Goal: Task Accomplishment & Management: Manage account settings

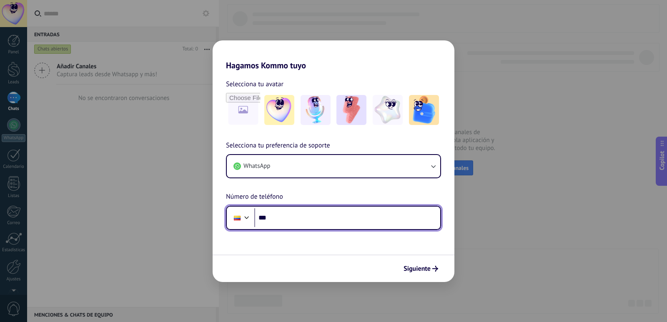
click at [301, 218] on input "***" at bounding box center [347, 217] width 186 height 19
click at [247, 217] on div at bounding box center [247, 217] width 10 height 10
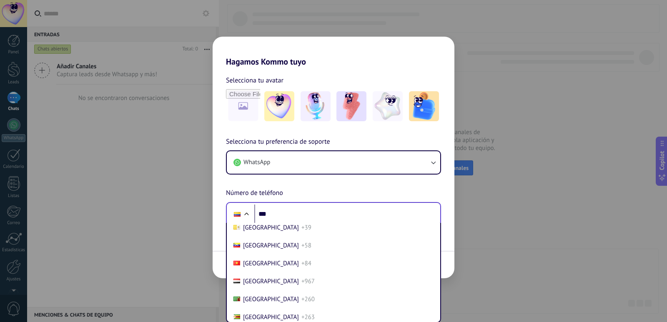
scroll to position [3687, 0]
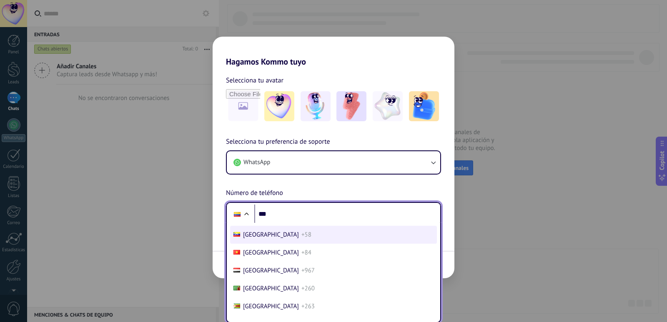
click at [256, 232] on span "[GEOGRAPHIC_DATA]" at bounding box center [271, 235] width 56 height 8
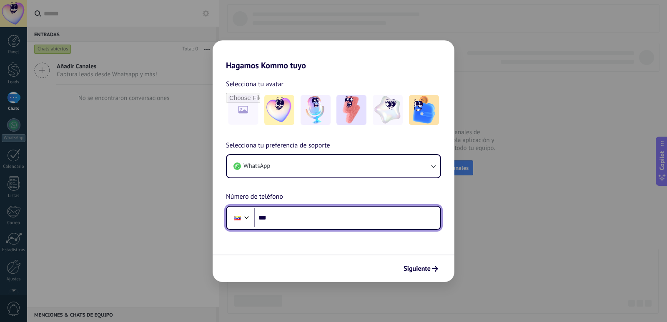
scroll to position [0, 0]
click at [287, 218] on input "***" at bounding box center [347, 217] width 186 height 19
type input "**********"
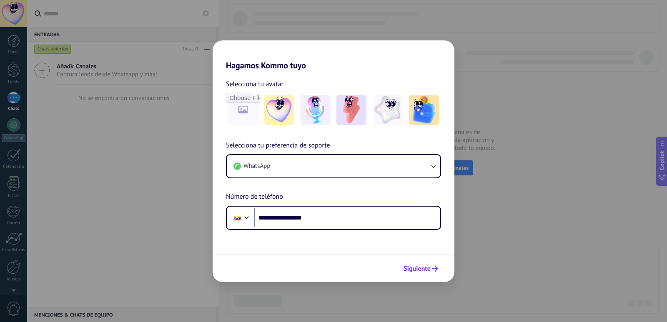
click at [415, 270] on span "Siguiente" at bounding box center [416, 269] width 27 height 6
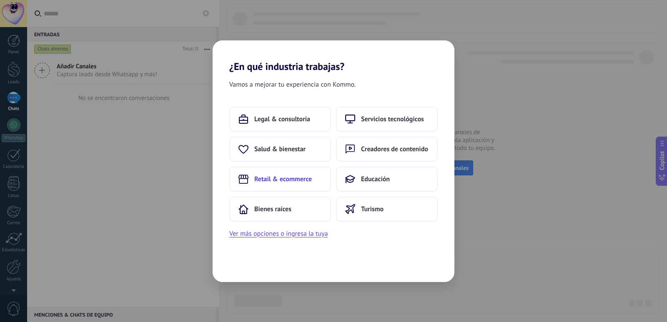
click at [262, 175] on span "Retail & ecommerce" at bounding box center [282, 179] width 57 height 8
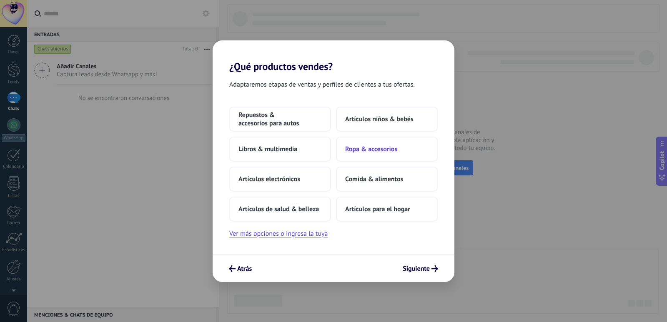
click at [378, 147] on span "Ropa & accesorios" at bounding box center [371, 149] width 52 height 8
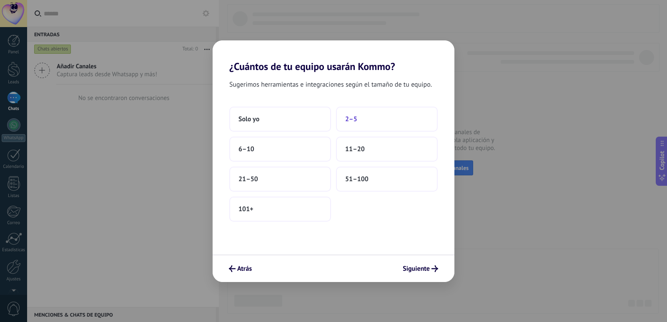
click at [353, 120] on span "2–5" at bounding box center [351, 119] width 12 height 8
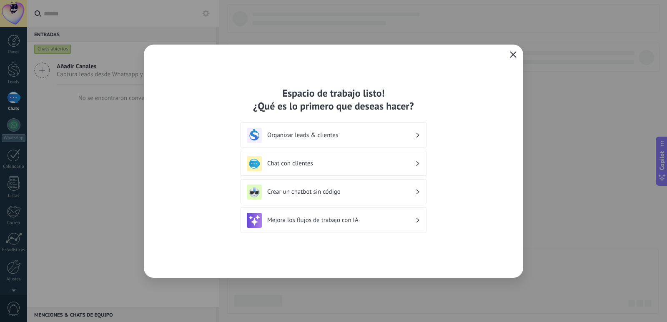
click at [514, 54] on icon "button" at bounding box center [512, 54] width 7 height 7
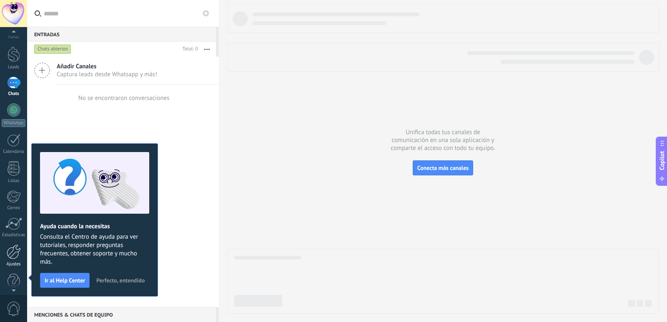
scroll to position [20, 0]
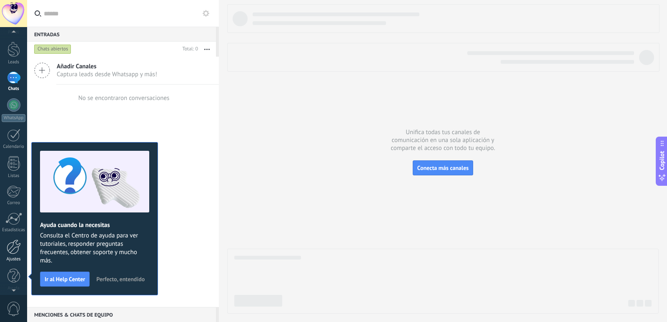
click at [12, 248] on div at bounding box center [14, 247] width 14 height 15
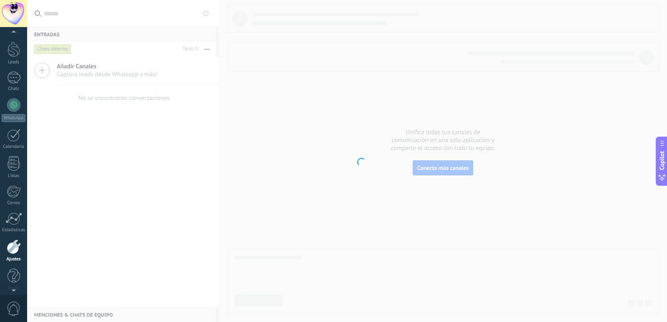
scroll to position [25, 0]
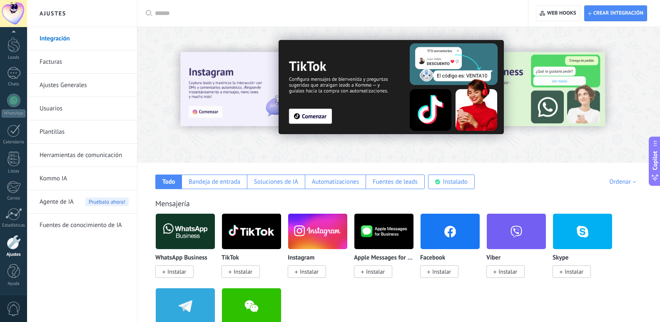
click at [173, 14] on input "text" at bounding box center [336, 13] width 362 height 9
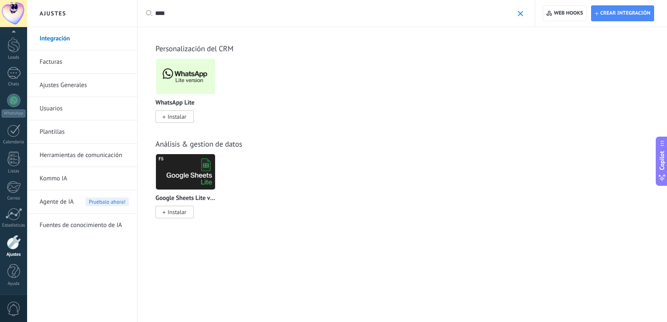
type input "****"
click at [186, 75] on img at bounding box center [185, 76] width 59 height 40
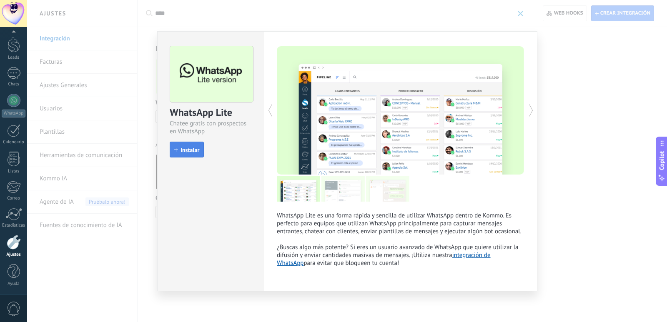
click at [175, 147] on span "Instalar" at bounding box center [186, 150] width 25 height 6
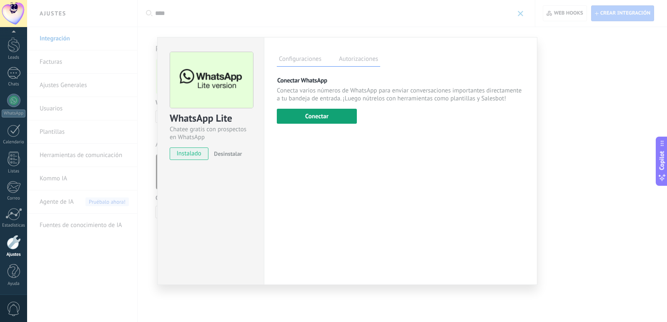
click at [311, 115] on button "Conectar" at bounding box center [317, 116] width 80 height 15
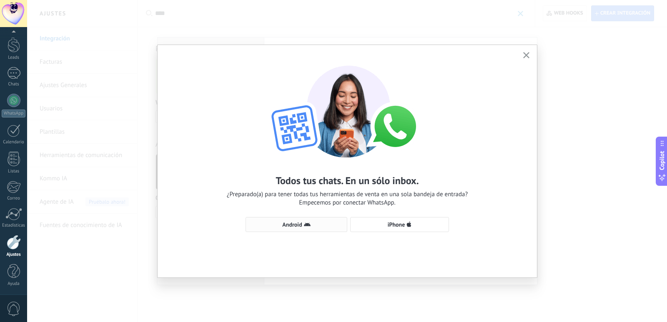
click at [294, 223] on span "Android" at bounding box center [292, 225] width 20 height 6
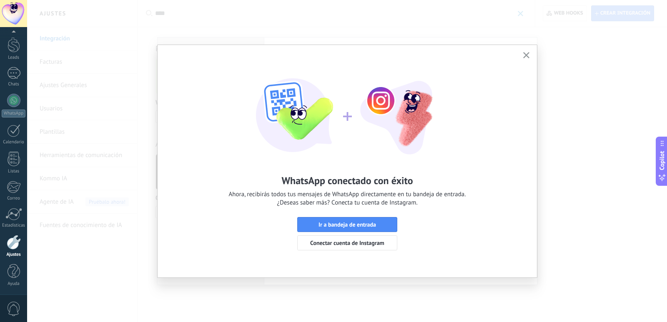
click at [525, 56] on use "button" at bounding box center [526, 55] width 6 height 6
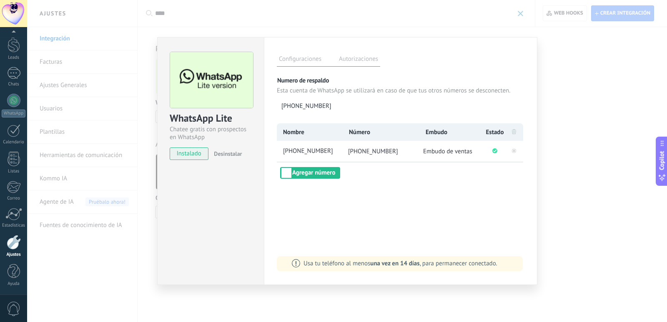
click at [572, 78] on div "WhatsApp Lite Chatee gratis con prospectos en WhatsApp instalado Desinstalar Co…" at bounding box center [346, 161] width 639 height 322
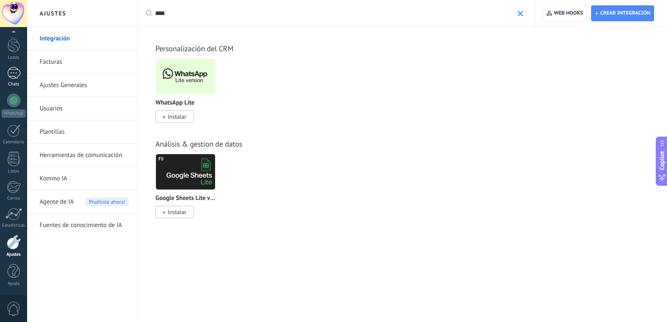
click at [20, 73] on div at bounding box center [13, 73] width 13 height 12
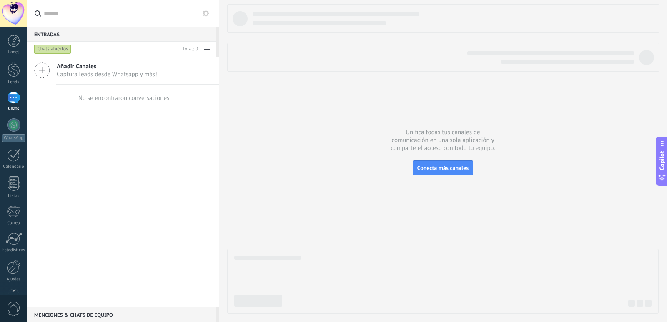
click at [314, 124] on div at bounding box center [442, 159] width 431 height 310
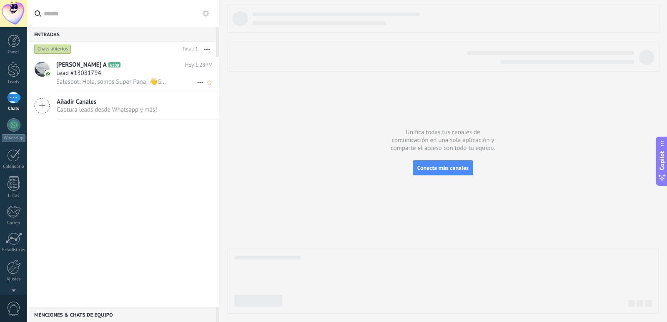
click at [84, 69] on span "[PERSON_NAME] A" at bounding box center [81, 65] width 50 height 8
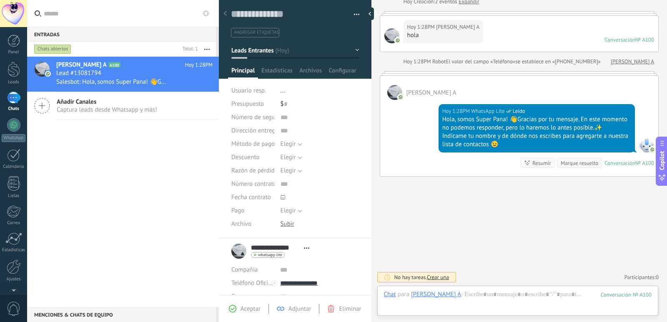
click at [468, 273] on div "No hay tareas. Crear una Participantes: 0 Agregar usuario Bots: 0" at bounding box center [519, 277] width 279 height 14
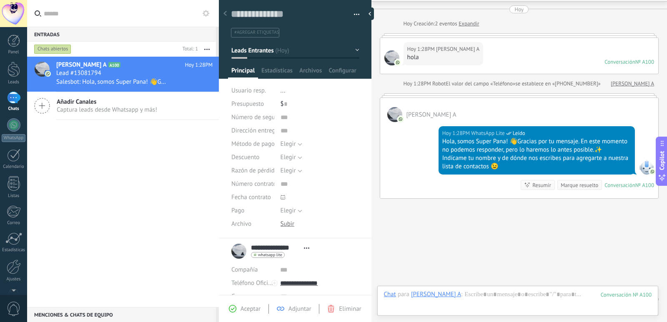
scroll to position [47, 0]
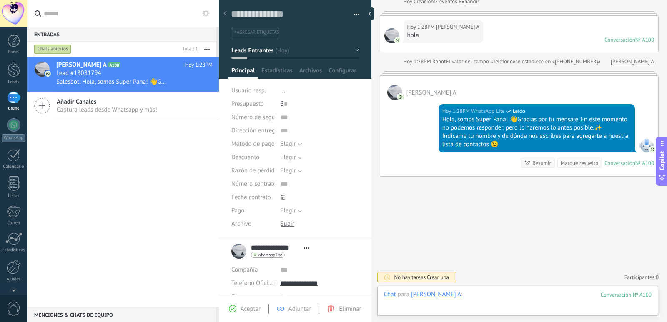
click at [504, 298] on div at bounding box center [518, 302] width 268 height 25
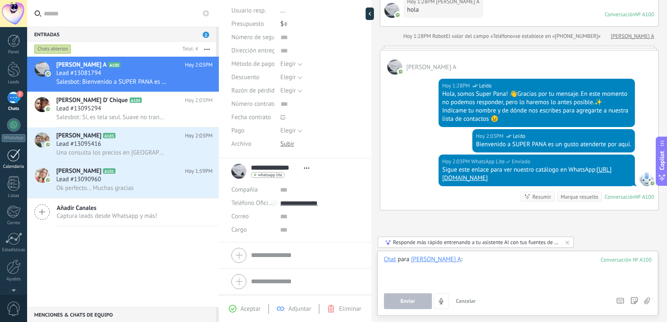
scroll to position [107, 0]
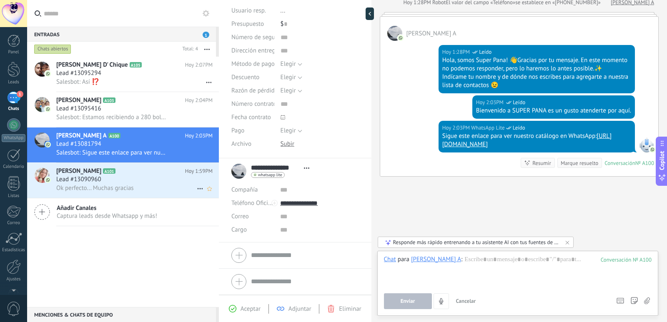
click at [88, 176] on span "Lead #13090960" at bounding box center [78, 179] width 45 height 8
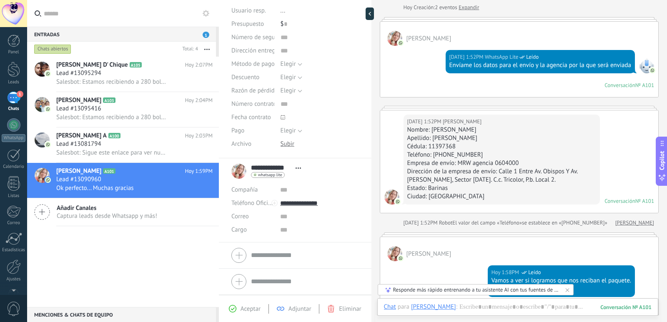
scroll to position [83, 0]
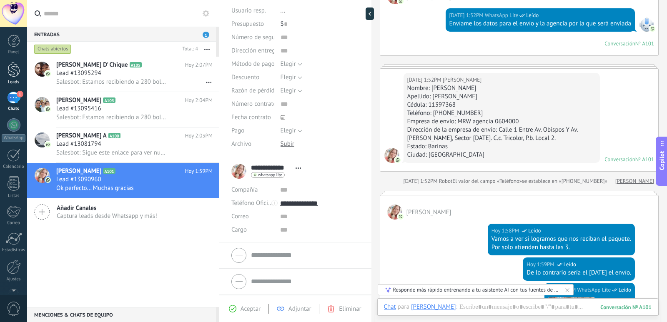
click at [9, 68] on div at bounding box center [13, 69] width 12 height 15
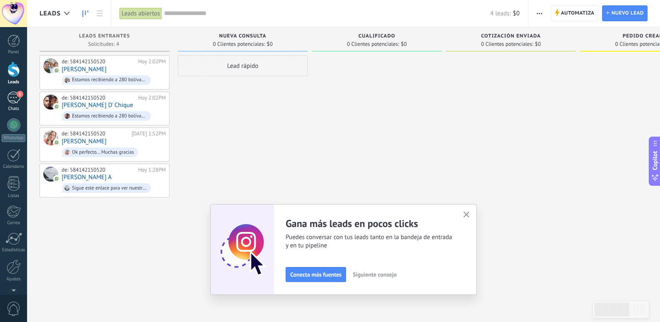
click at [10, 99] on div "1" at bounding box center [13, 98] width 13 height 12
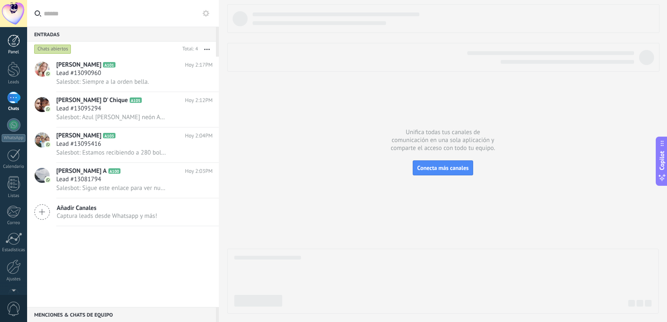
click at [11, 42] on div at bounding box center [13, 41] width 12 height 12
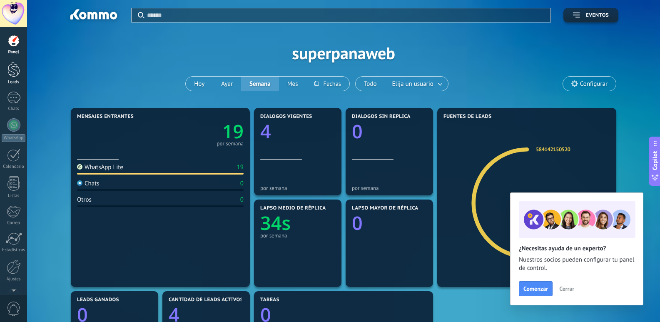
click at [14, 72] on div at bounding box center [13, 69] width 12 height 15
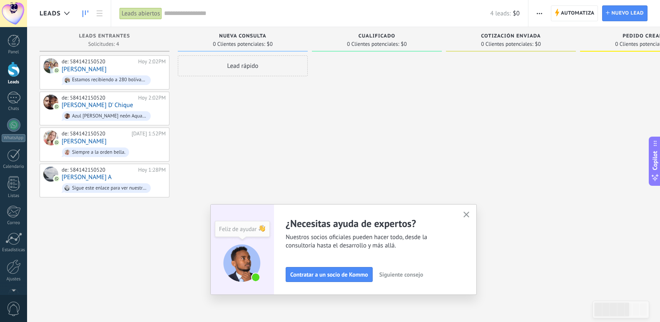
click at [477, 212] on div "Adapta tu flujo de trabajo Puedes crear varios pipelines adaptados a tus proces…" at bounding box center [343, 249] width 267 height 91
click at [469, 214] on icon "button" at bounding box center [467, 215] width 6 height 6
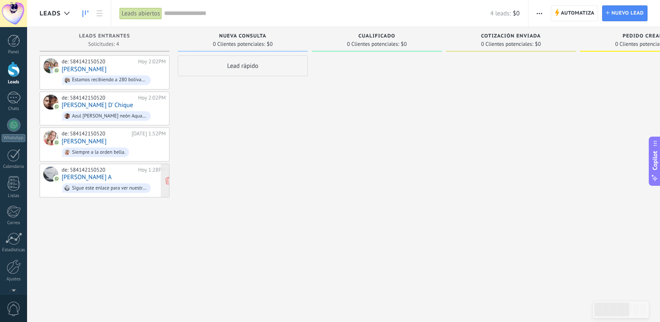
click at [93, 170] on div "de: 584142150520" at bounding box center [99, 170] width 74 height 7
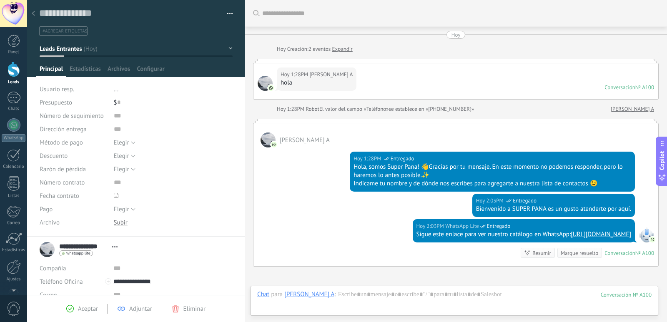
scroll to position [90, 0]
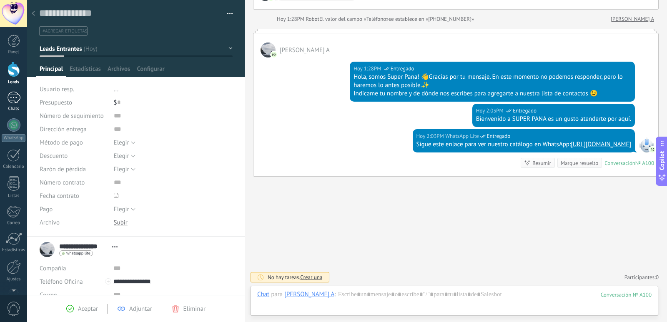
click at [11, 95] on div "1" at bounding box center [13, 98] width 13 height 12
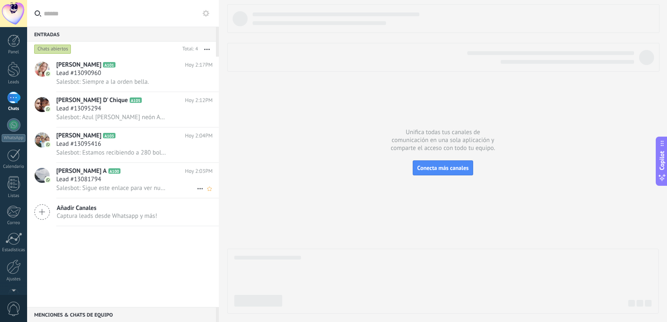
click at [102, 172] on h2 "[PERSON_NAME] A A100" at bounding box center [120, 171] width 129 height 8
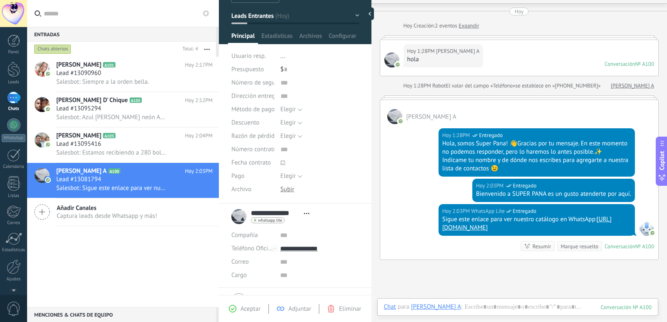
scroll to position [80, 0]
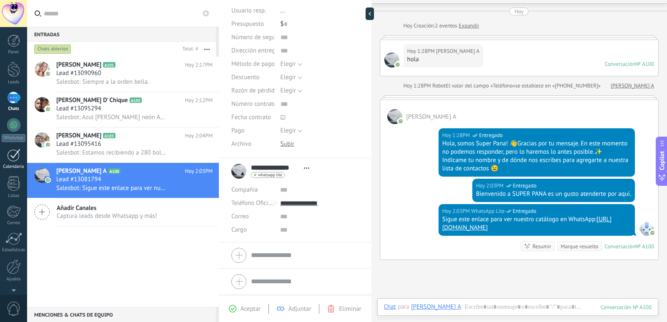
click at [12, 153] on div at bounding box center [13, 155] width 13 height 13
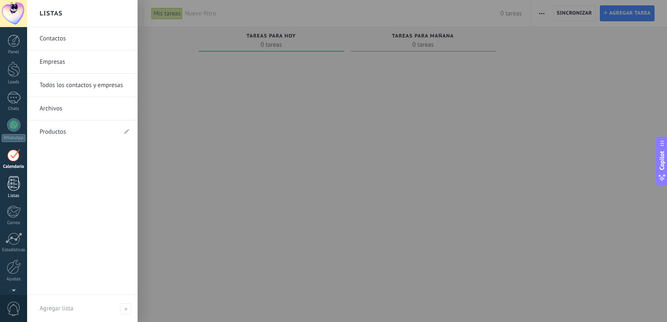
click at [15, 183] on div at bounding box center [13, 183] width 12 height 15
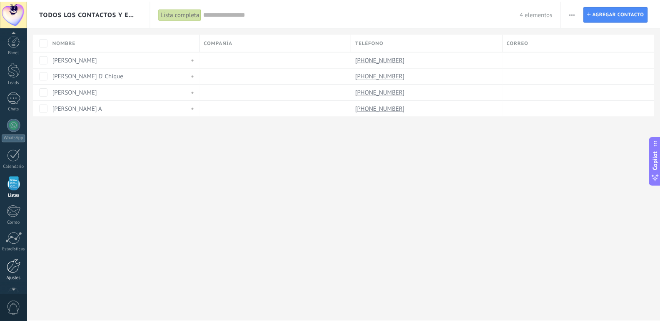
scroll to position [25, 0]
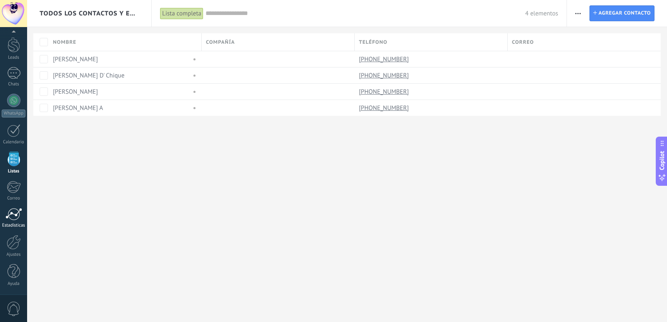
click at [14, 216] on div at bounding box center [13, 214] width 17 height 12
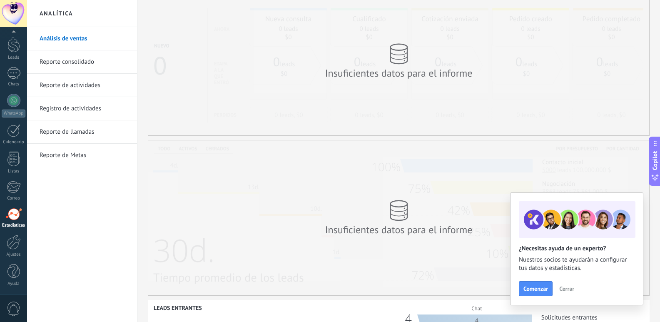
scroll to position [22, 0]
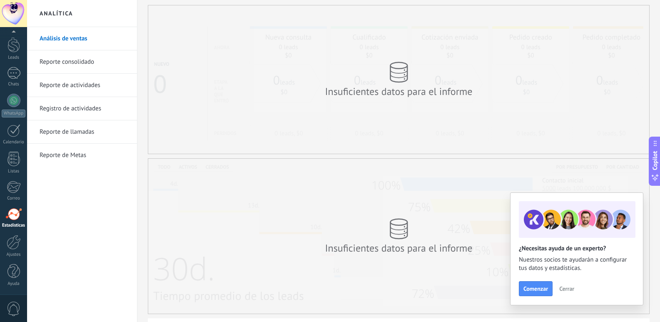
click at [560, 290] on span "Cerrar" at bounding box center [566, 289] width 15 height 6
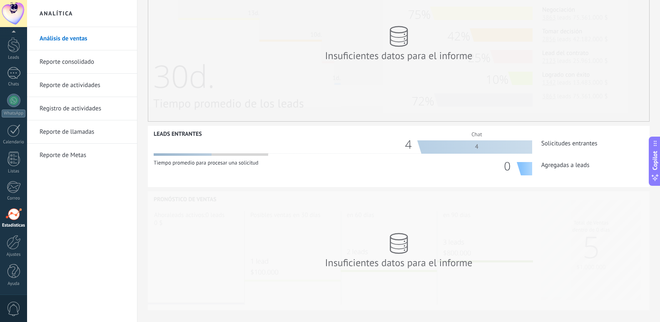
scroll to position [230, 0]
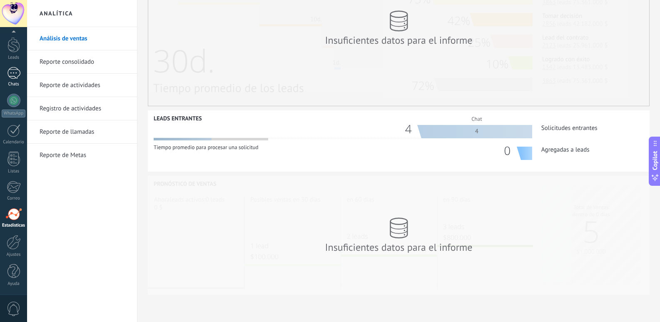
click at [12, 70] on div "1" at bounding box center [13, 73] width 13 height 12
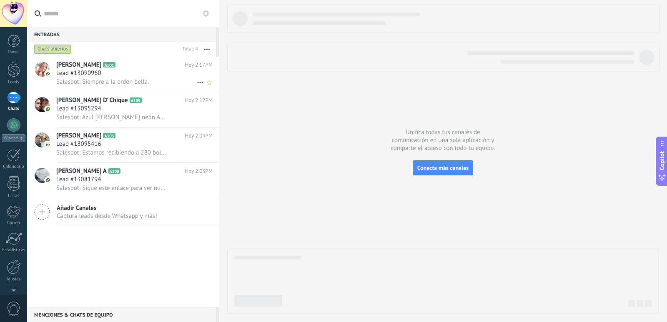
click at [71, 71] on span "Lead #13090960" at bounding box center [78, 73] width 45 height 8
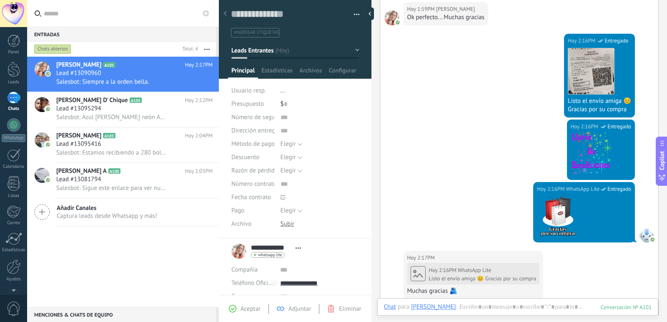
scroll to position [427, 0]
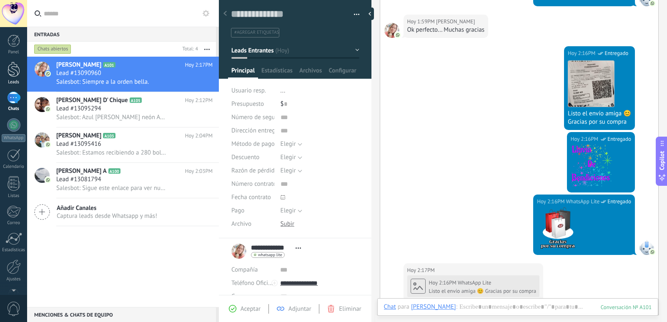
click at [13, 75] on div at bounding box center [13, 69] width 12 height 15
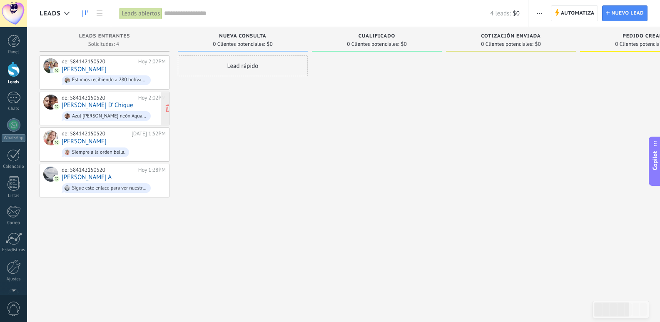
click at [110, 113] on div "Azul [PERSON_NAME] neón Aqua [PERSON_NAME] Coral neón" at bounding box center [109, 116] width 75 height 6
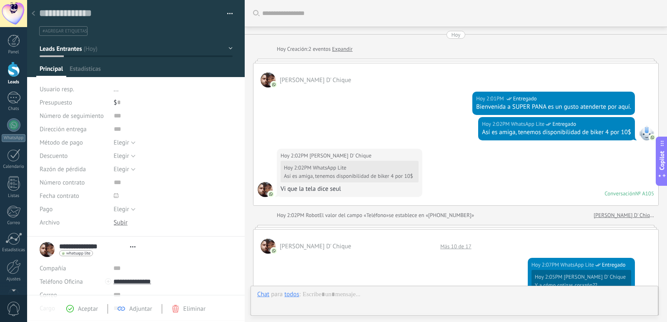
type textarea "**********"
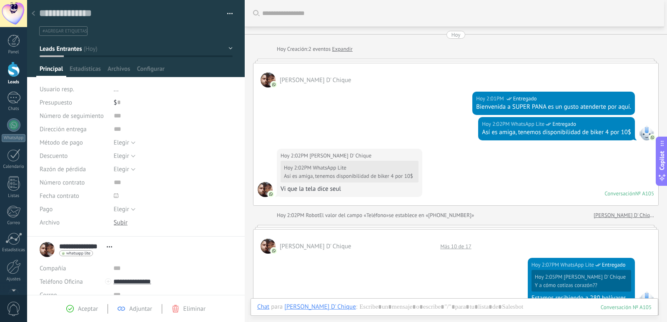
click at [17, 69] on div at bounding box center [13, 69] width 12 height 15
